Goal: Task Accomplishment & Management: Manage account settings

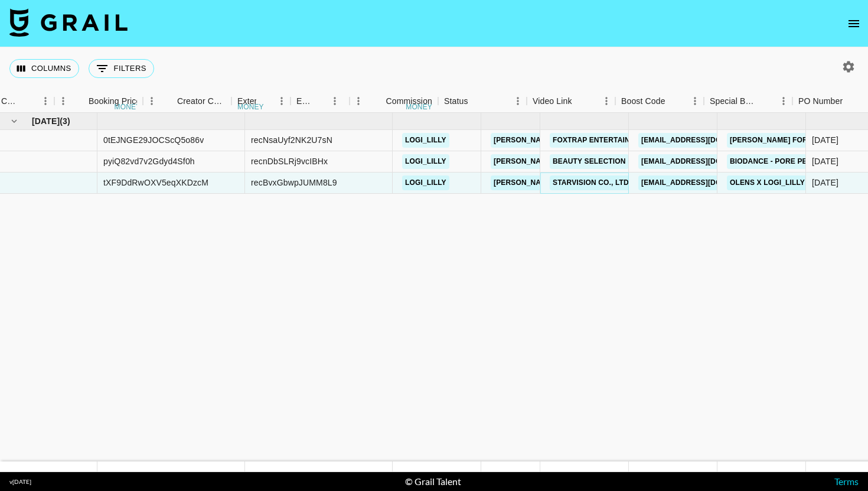
scroll to position [0, 1047]
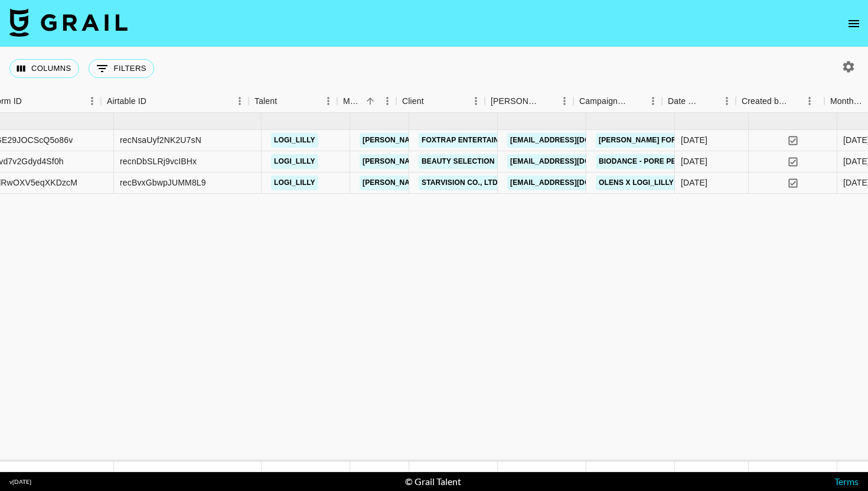
scroll to position [0, 151]
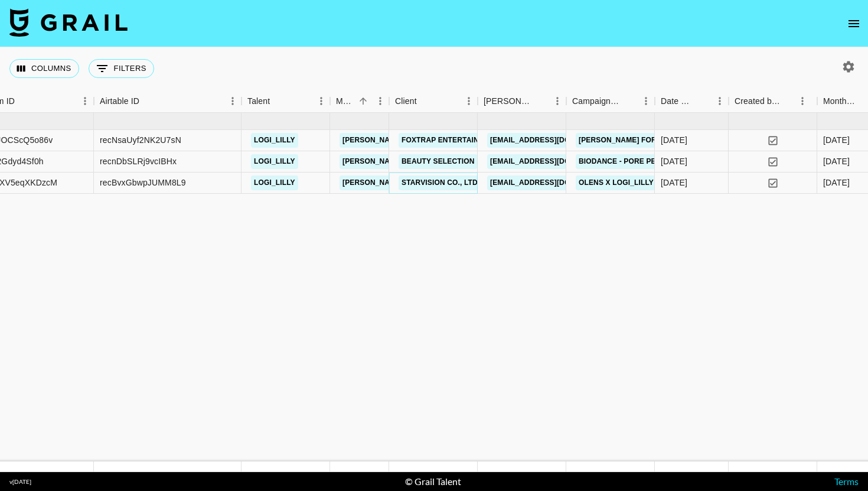
click at [445, 182] on link "STARVISION CO., LTD." at bounding box center [441, 182] width 84 height 15
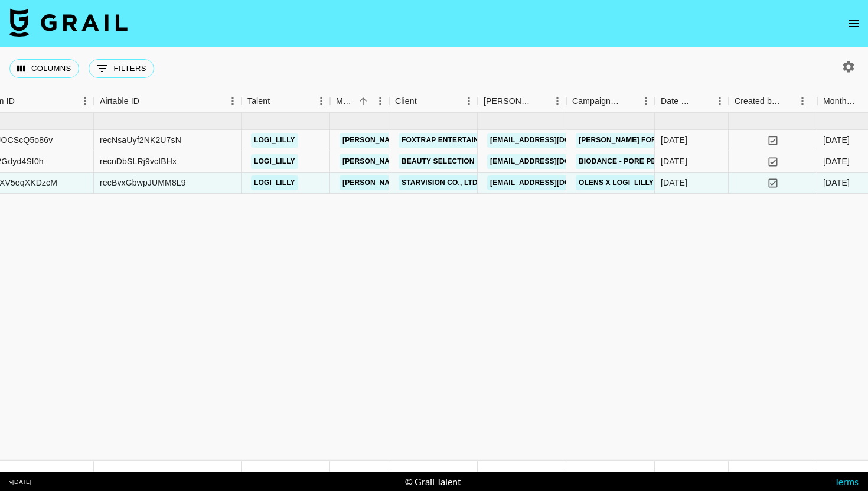
click at [856, 15] on button "open drawer" at bounding box center [854, 24] width 24 height 24
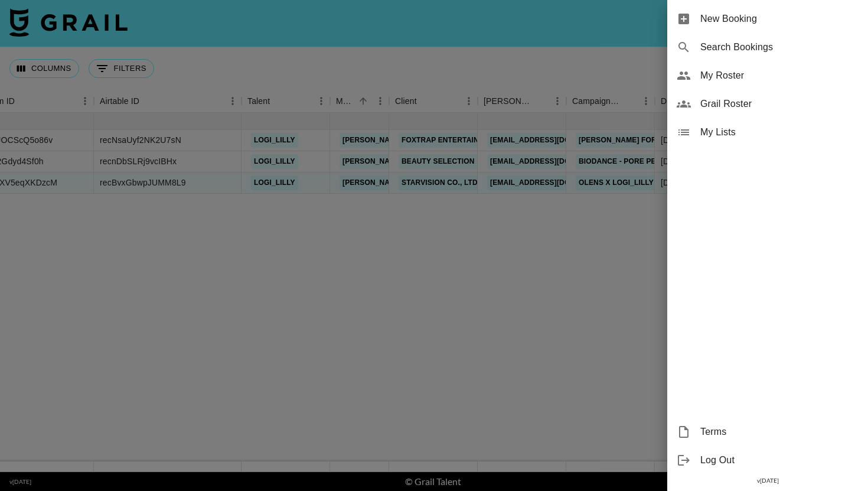
click at [783, 76] on span "My Roster" at bounding box center [780, 76] width 158 height 14
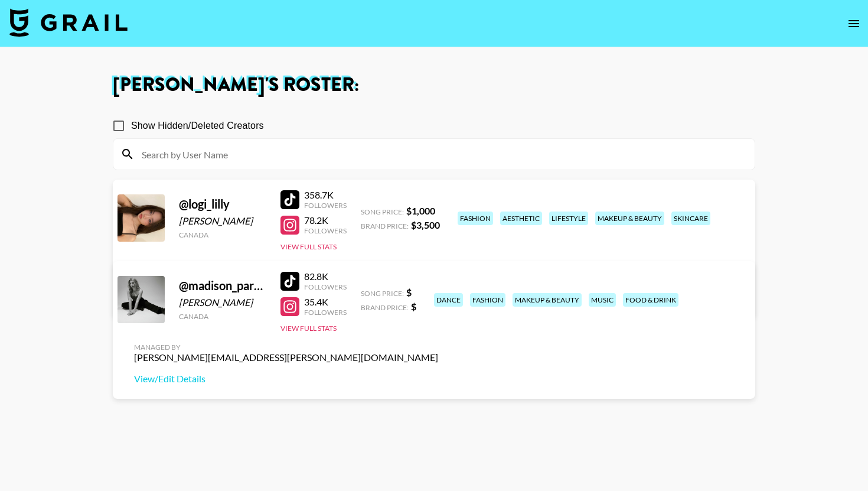
click at [851, 17] on icon "open drawer" at bounding box center [854, 24] width 14 height 14
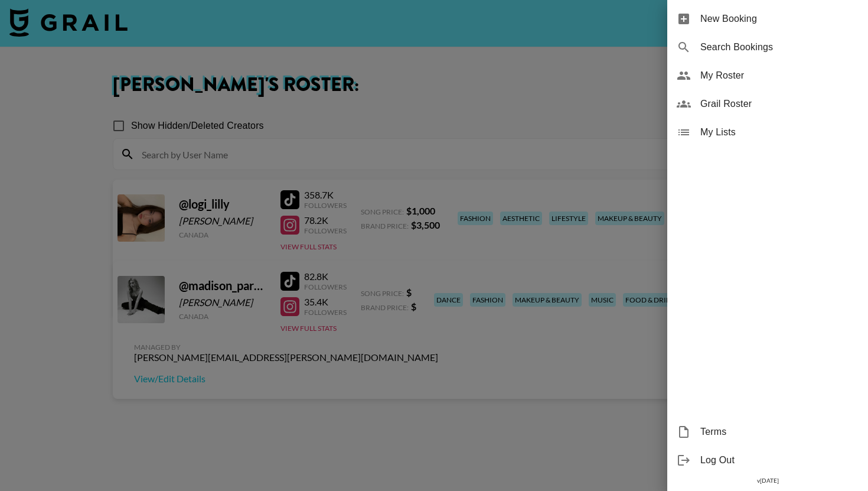
click at [766, 80] on span "My Roster" at bounding box center [780, 76] width 158 height 14
click at [584, 125] on div at bounding box center [434, 245] width 868 height 491
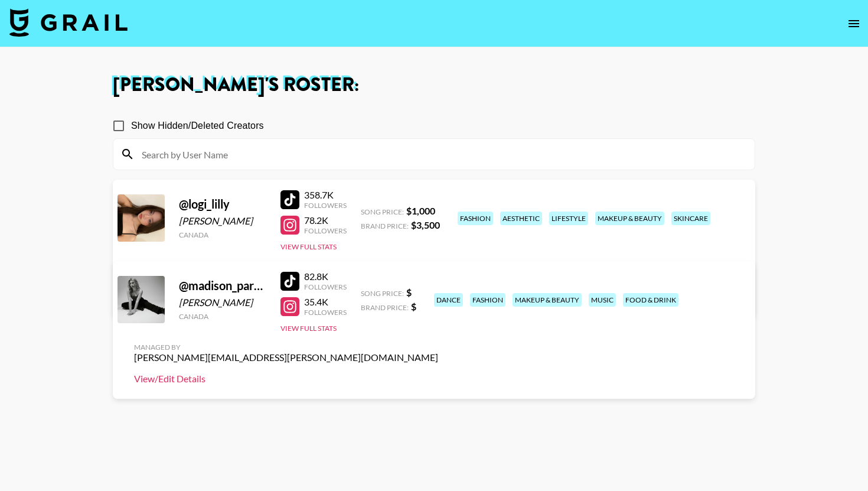
click at [438, 373] on link "View/Edit Details" at bounding box center [286, 379] width 304 height 12
click at [415, 97] on div "Emily Vang 's Roster: Show Hidden/Deleted Creators @ logi_lilly Logan Sit Canad…" at bounding box center [434, 288] width 662 height 425
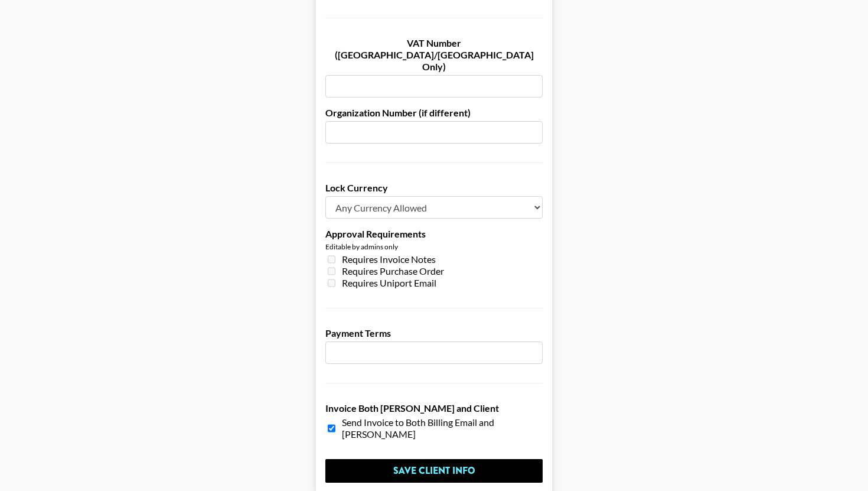
scroll to position [862, 0]
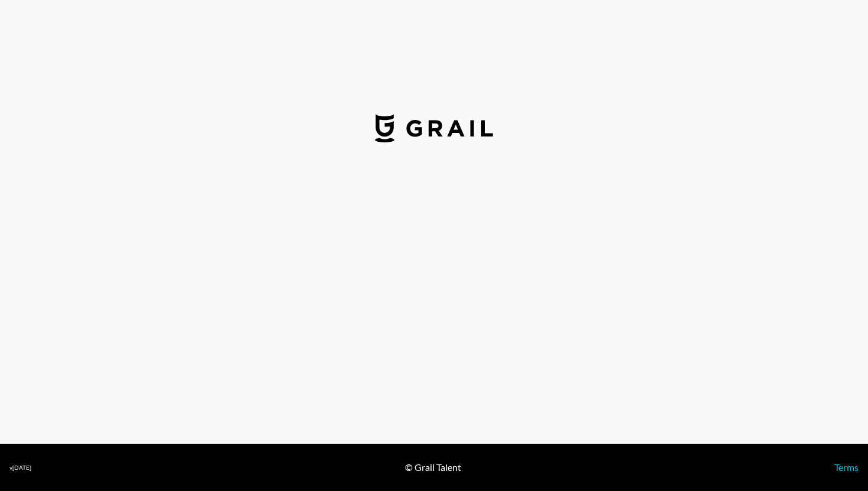
select select "USD"
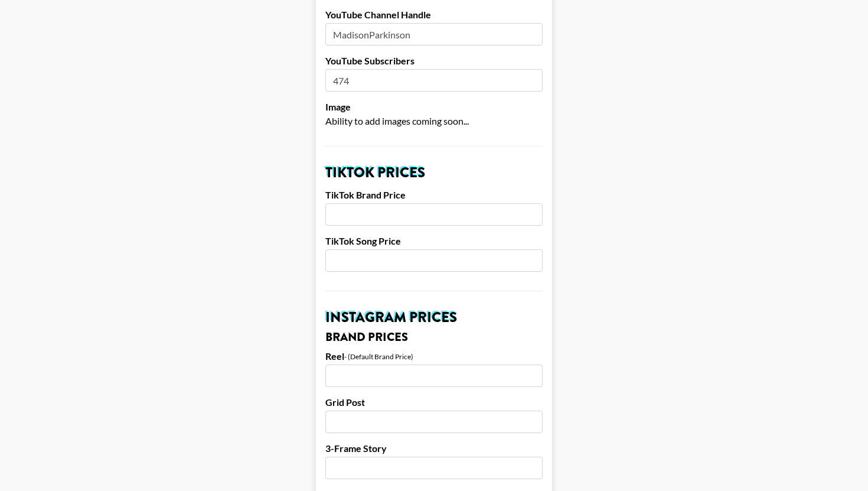
scroll to position [295, 0]
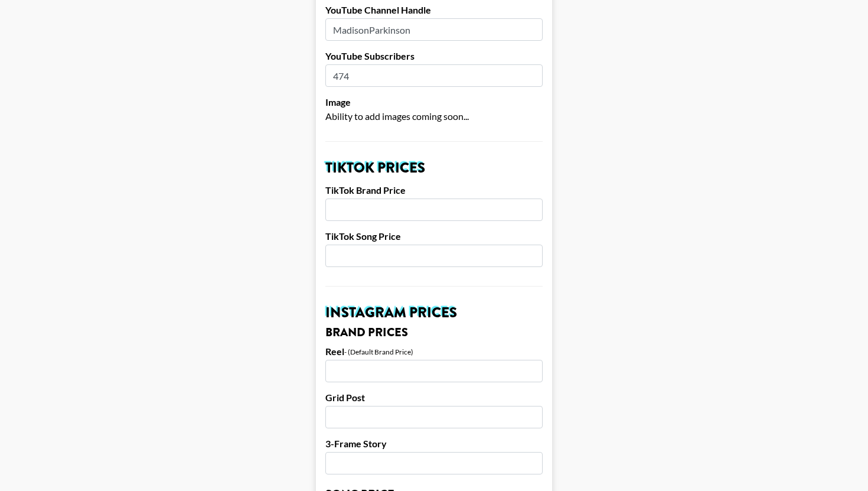
click at [369, 198] on input "number" at bounding box center [433, 209] width 217 height 22
type input "850"
click at [413, 245] on input "number" at bounding box center [433, 256] width 217 height 22
type input "650"
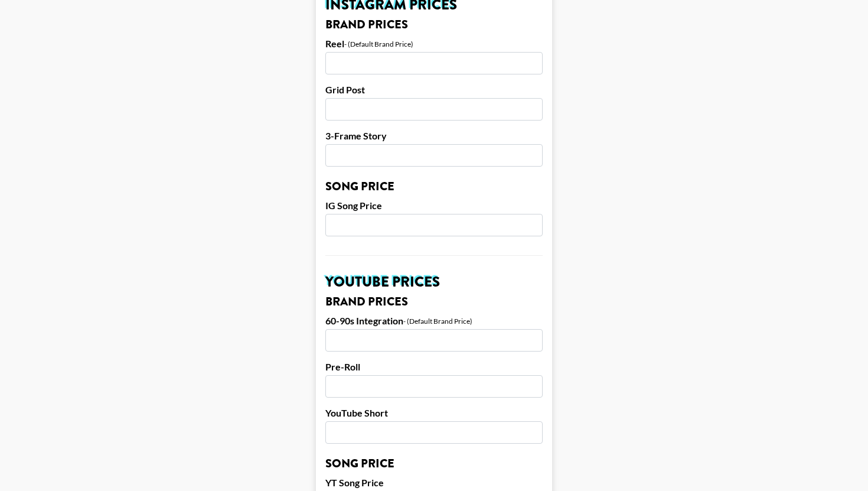
scroll to position [610, 0]
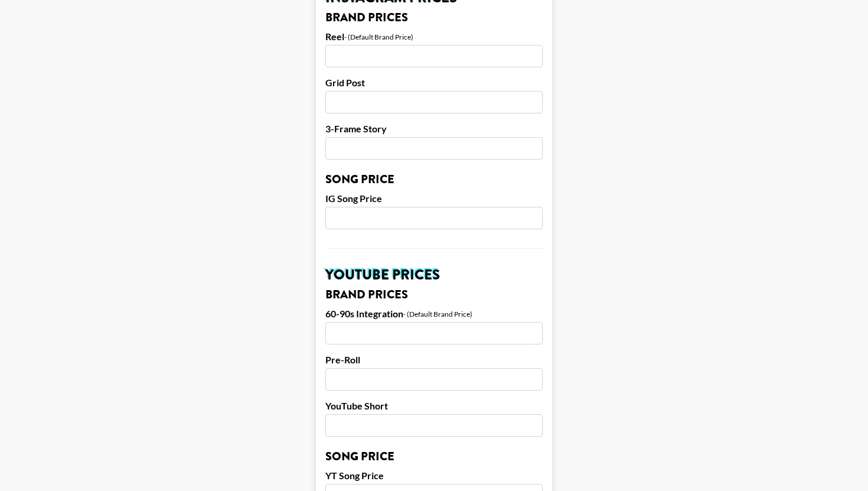
click at [501, 45] on input "number" at bounding box center [433, 56] width 217 height 22
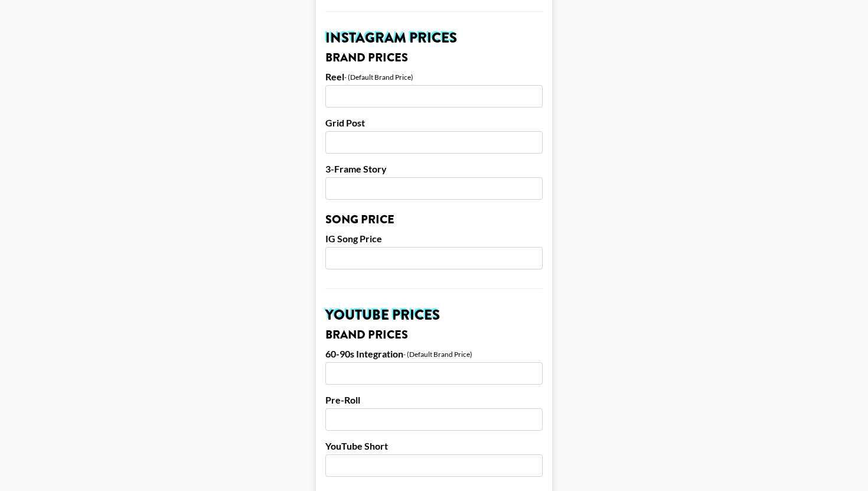
scroll to position [555, 0]
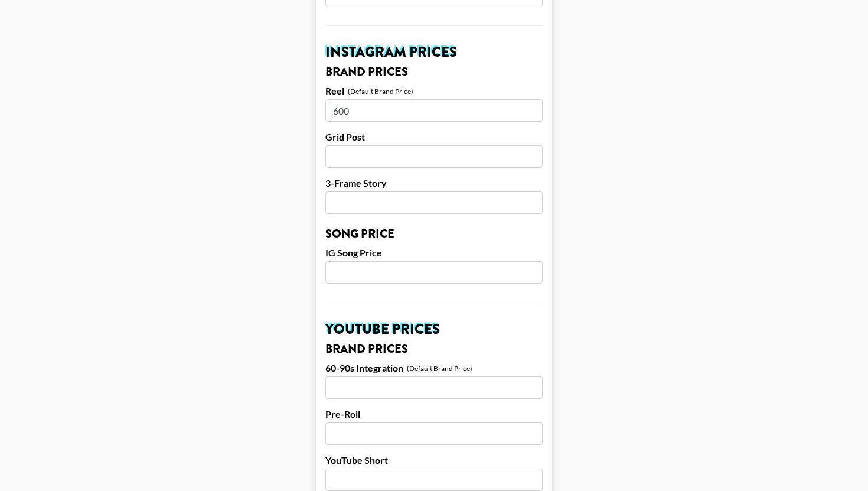
type input "600"
click at [338, 145] on input "number" at bounding box center [433, 156] width 217 height 22
type input "450"
click at [387, 177] on div "3-Frame Story" at bounding box center [433, 195] width 217 height 37
click at [388, 191] on input "number" at bounding box center [433, 202] width 217 height 22
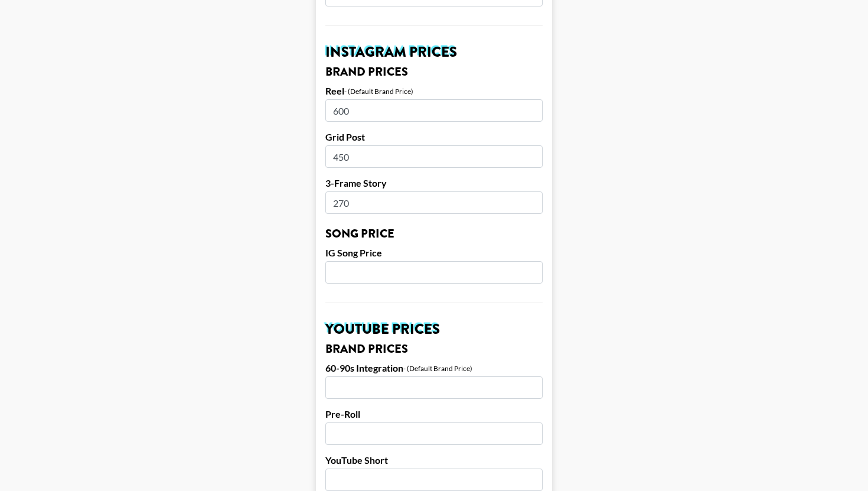
type input "270"
click at [363, 261] on input "number" at bounding box center [433, 272] width 217 height 22
type input "500"
click at [610, 189] on main "Airtable ID: rec03SwL6XVh0nVKx Manager(s) emily.vang@grail-talent.com ​ TikTok …" at bounding box center [433, 254] width 849 height 1487
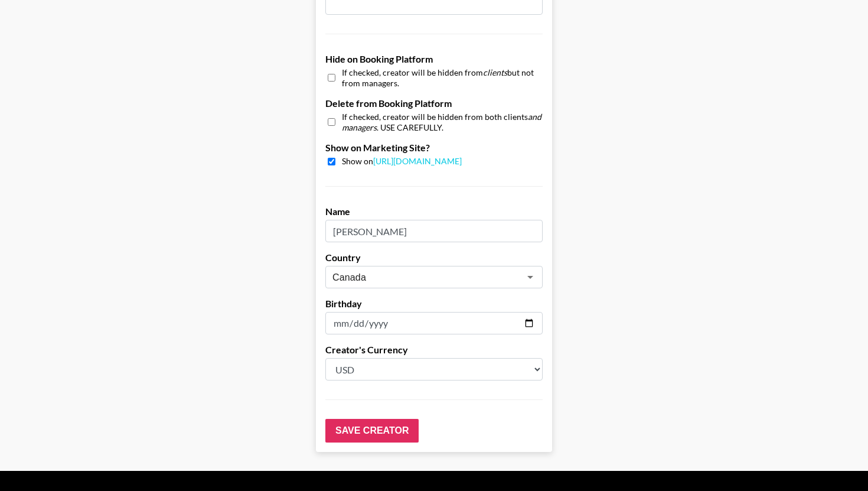
scroll to position [1112, 0]
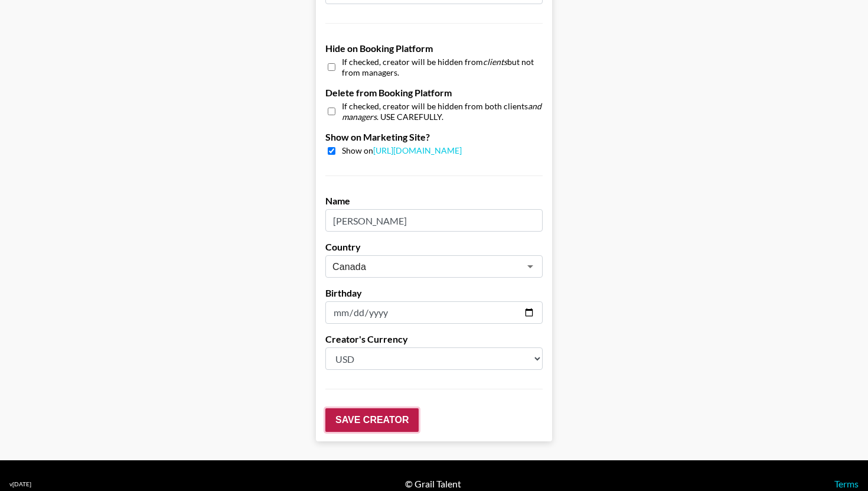
click at [396, 408] on input "Save Creator" at bounding box center [371, 420] width 93 height 24
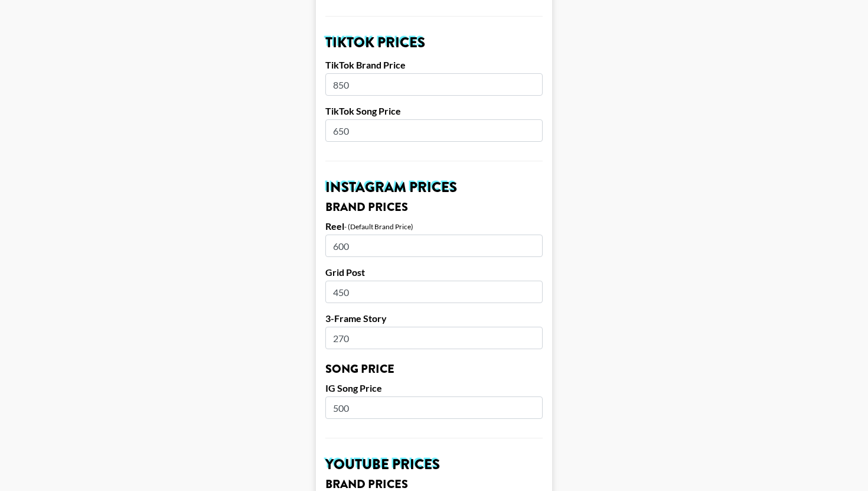
scroll to position [0, 0]
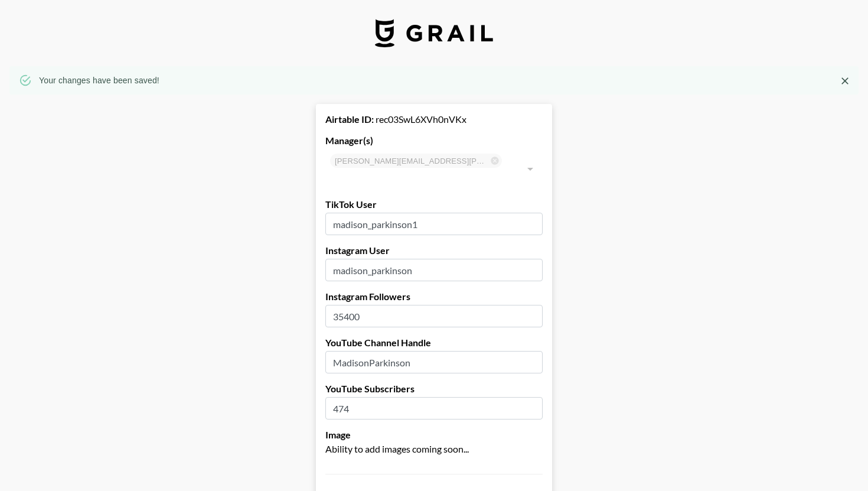
click at [838, 77] on button "Close" at bounding box center [845, 81] width 18 height 18
